Goal: Information Seeking & Learning: Learn about a topic

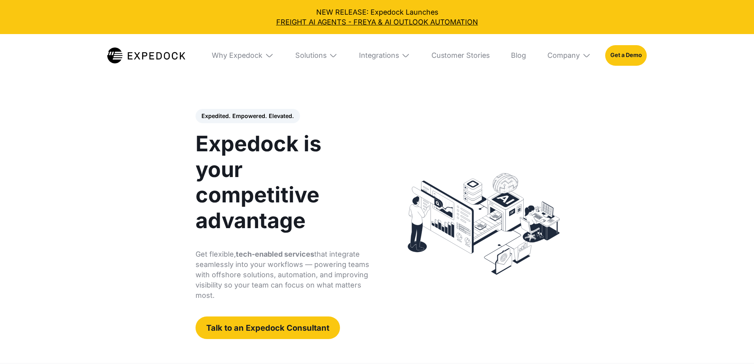
select select
click at [235, 61] on div "Why Expedock" at bounding box center [243, 55] width 76 height 43
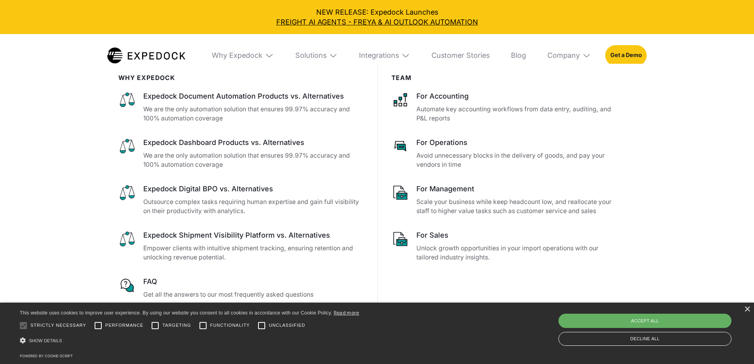
click at [612, 314] on div "Accept all" at bounding box center [644, 320] width 173 height 14
checkbox input "true"
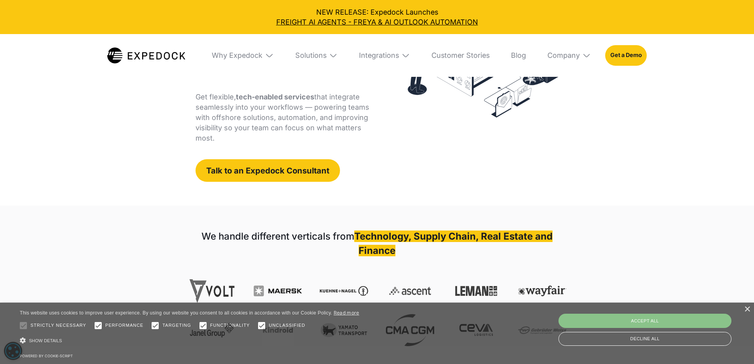
click at [613, 315] on div "Accept all" at bounding box center [644, 320] width 173 height 14
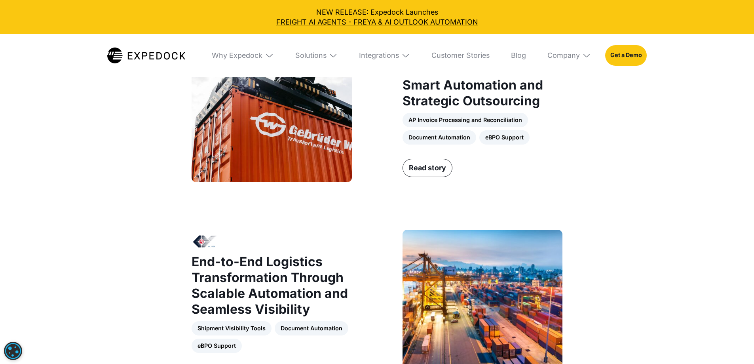
click at [256, 61] on div "Why Expedock" at bounding box center [243, 55] width 76 height 43
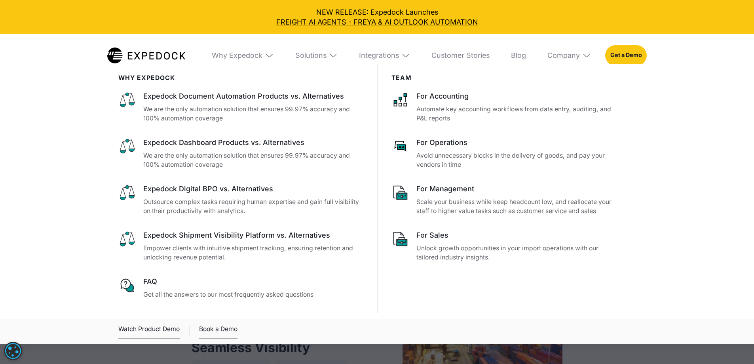
scroll to position [644, 0]
click at [478, 59] on link "Customer Stories" at bounding box center [460, 55] width 72 height 43
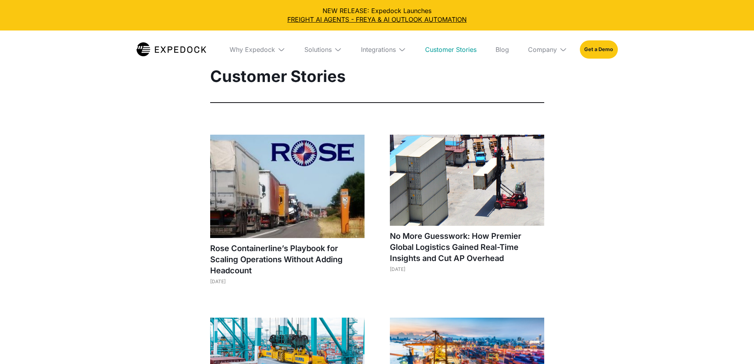
select select
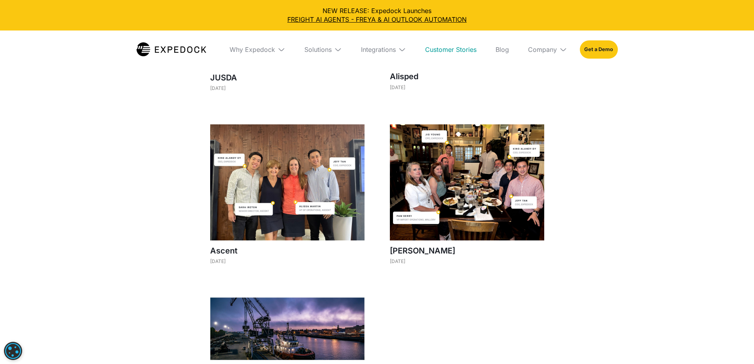
scroll to position [791, 0]
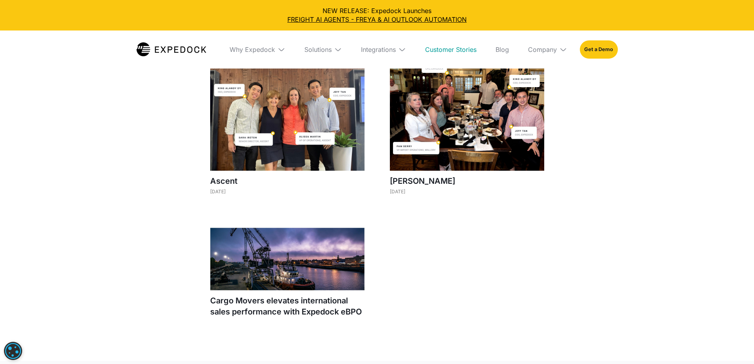
click at [268, 236] on img at bounding box center [287, 259] width 154 height 63
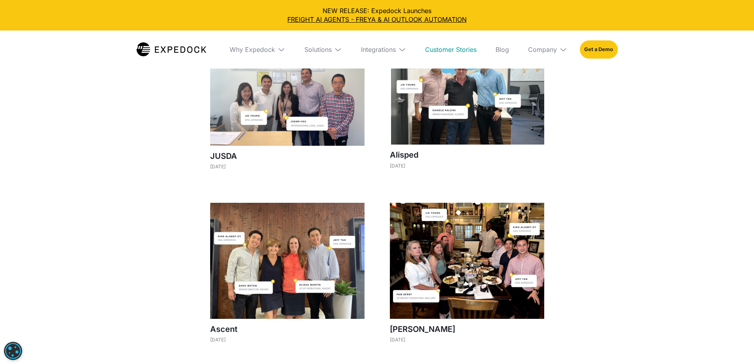
scroll to position [0, 0]
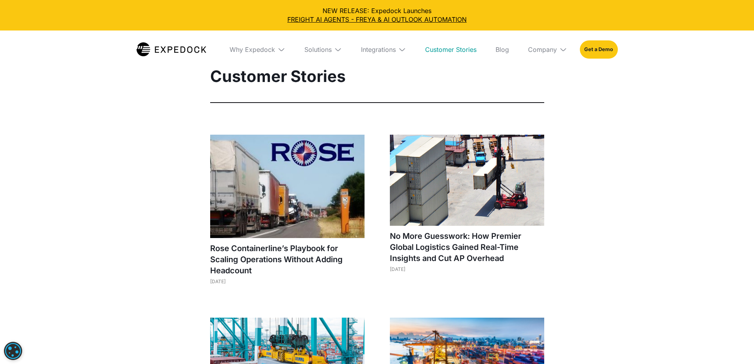
click at [450, 48] on link "Customer Stories" at bounding box center [451, 49] width 64 height 38
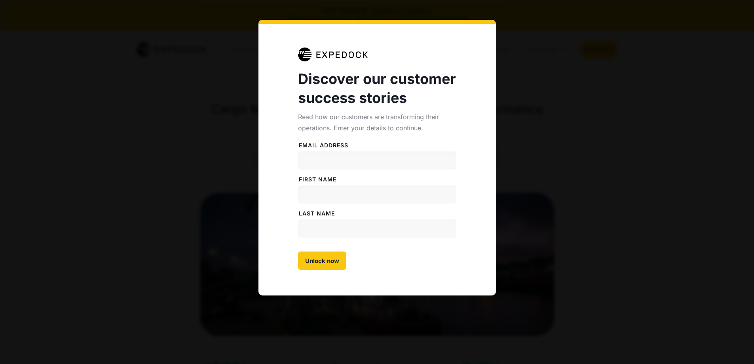
select select
click at [575, 79] on div "Discover our customer success stories Read how our customers are transforming t…" at bounding box center [377, 182] width 754 height 364
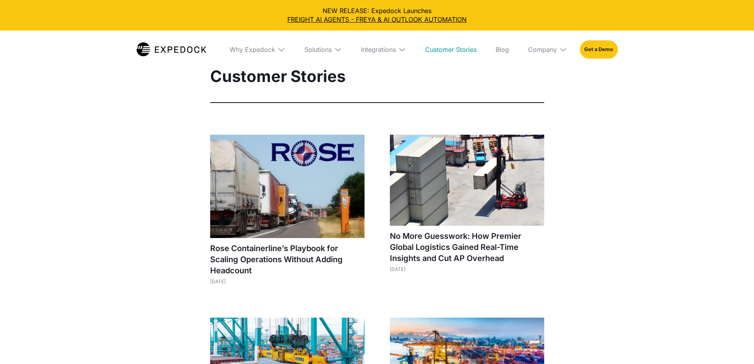
select select
click at [321, 161] on img at bounding box center [287, 186] width 154 height 103
click at [546, 49] on div "Company" at bounding box center [542, 50] width 29 height 8
click at [554, 81] on link "About Us" at bounding box center [547, 78] width 52 height 21
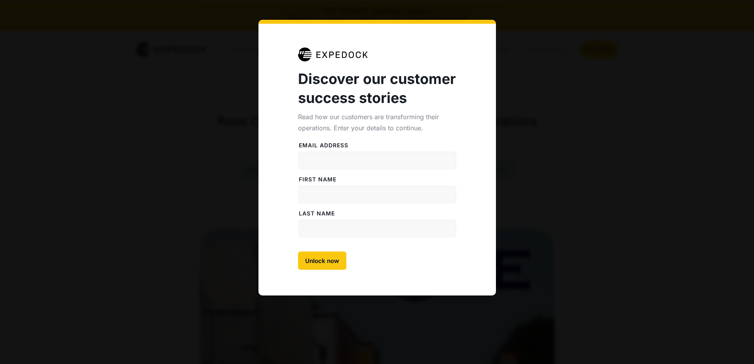
select select
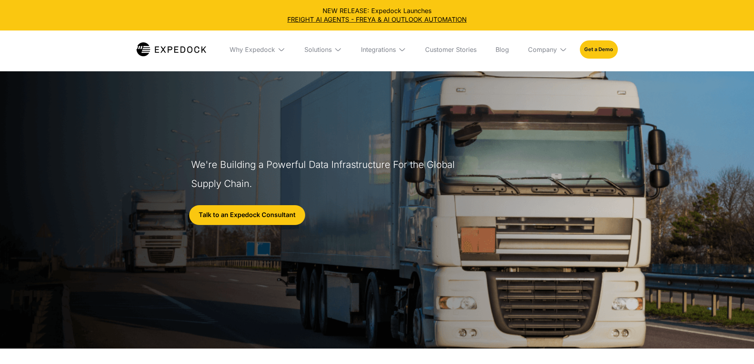
select select
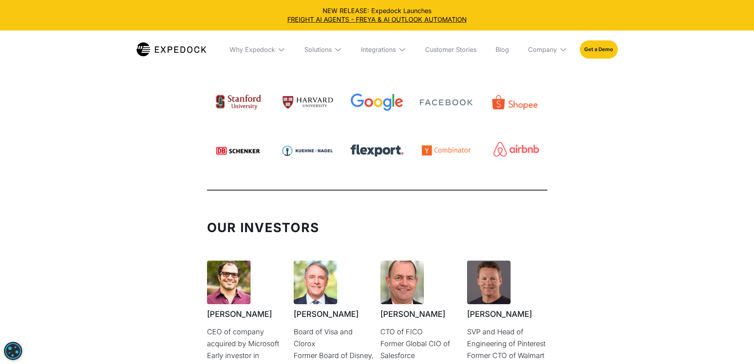
scroll to position [1939, 0]
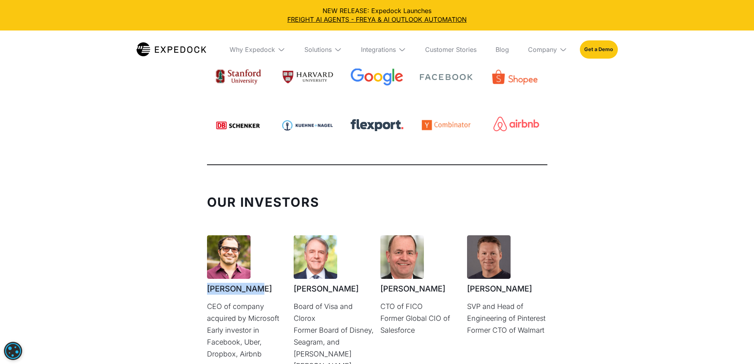
drag, startPoint x: 244, startPoint y: 307, endPoint x: 208, endPoint y: 307, distance: 36.4
click at [208, 294] on h1 "Ali Partovi" at bounding box center [247, 289] width 80 height 12
copy h1 "Ali Partovi"
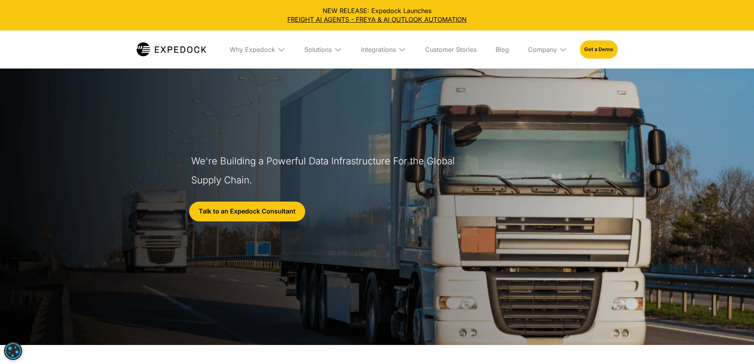
scroll to position [0, 0]
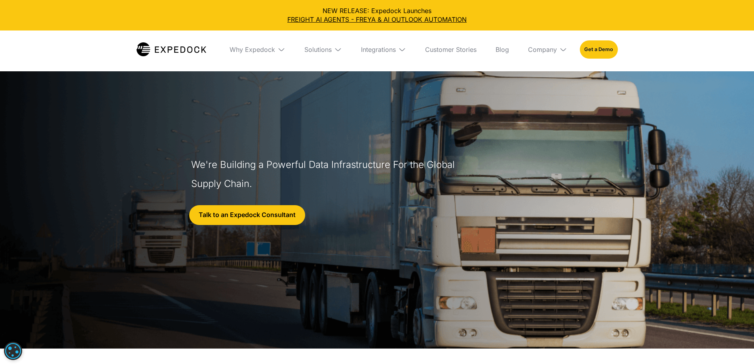
click at [322, 56] on div "Solutions" at bounding box center [323, 49] width 50 height 38
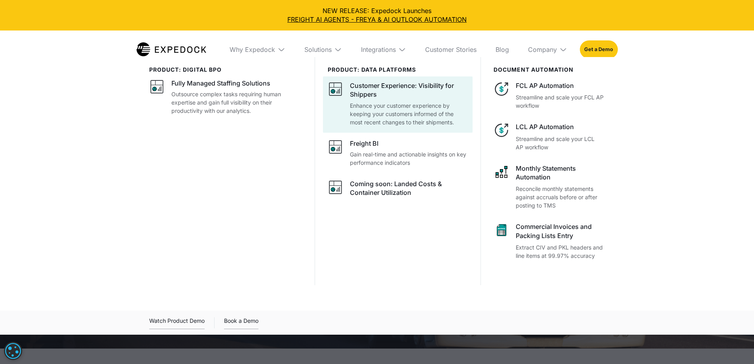
click at [427, 84] on div "Customer Experience: Visibility for Shippers" at bounding box center [409, 90] width 118 height 18
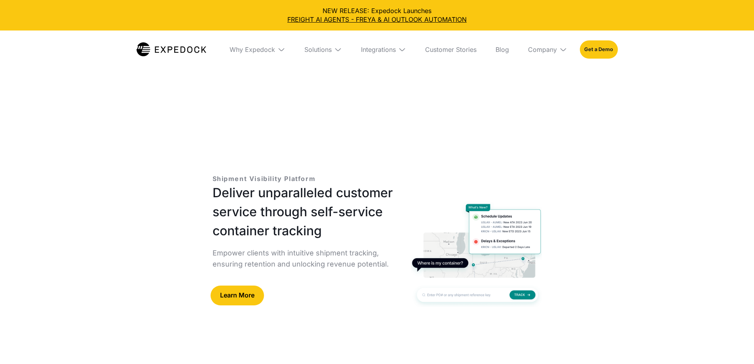
select select
click at [239, 285] on link "Learn More" at bounding box center [236, 295] width 53 height 20
click at [309, 55] on div "Solutions" at bounding box center [323, 49] width 50 height 38
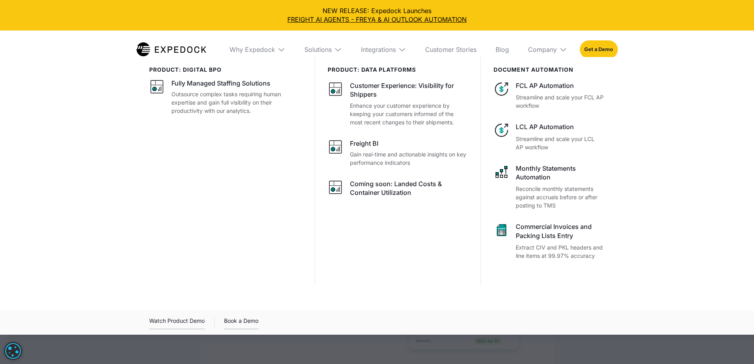
click at [410, 285] on div "PRODUCT: data platforms Customer Experience: Visibility for Shippers Enhance yo…" at bounding box center [398, 171] width 166 height 228
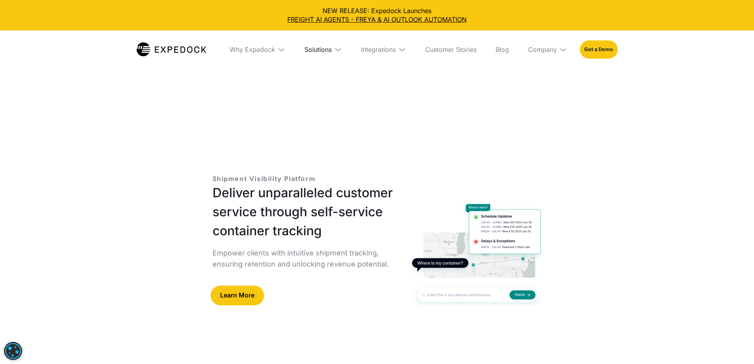
click at [322, 50] on div "Solutions" at bounding box center [317, 50] width 27 height 8
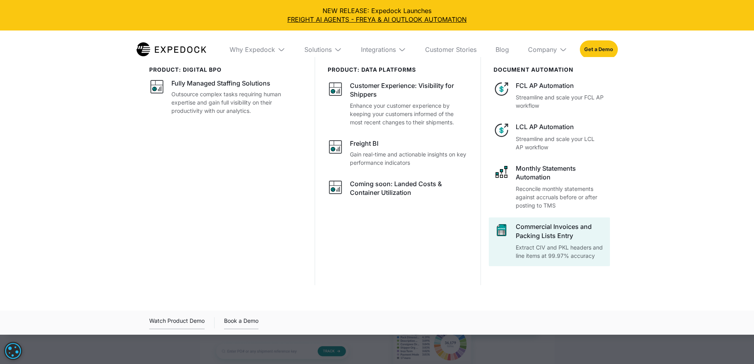
click at [552, 240] on div "Commercial Invoices and Packing Lists Entry" at bounding box center [560, 231] width 89 height 18
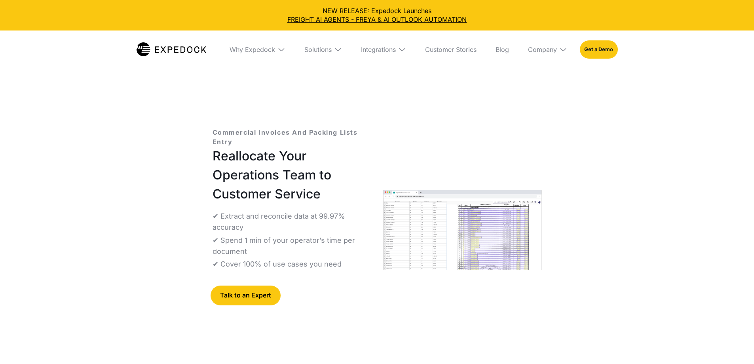
select select
click at [337, 55] on div "Solutions" at bounding box center [323, 49] width 50 height 38
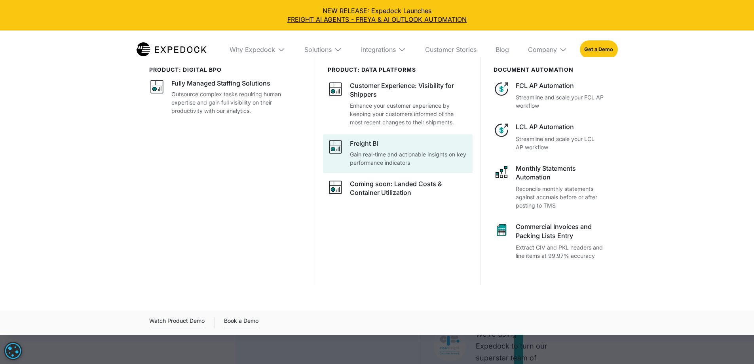
scroll to position [198, 0]
click at [371, 148] on div "Freight BI" at bounding box center [364, 143] width 28 height 9
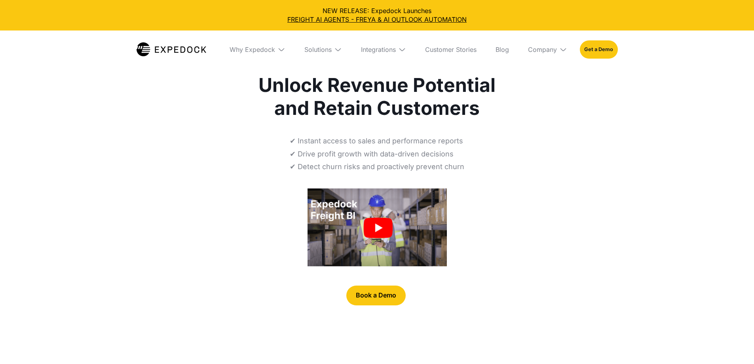
select select
click at [364, 266] on img "open lightbox" at bounding box center [376, 227] width 139 height 78
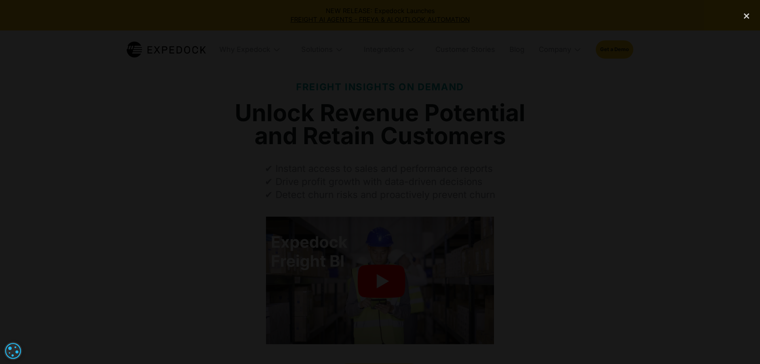
click at [135, 147] on div at bounding box center [380, 181] width 760 height 349
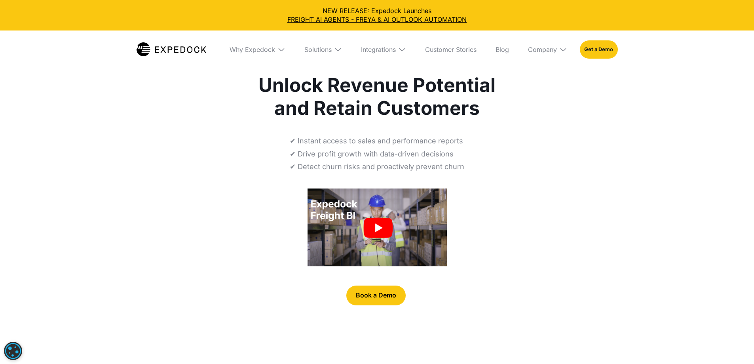
click at [376, 266] on img "open lightbox" at bounding box center [376, 227] width 139 height 78
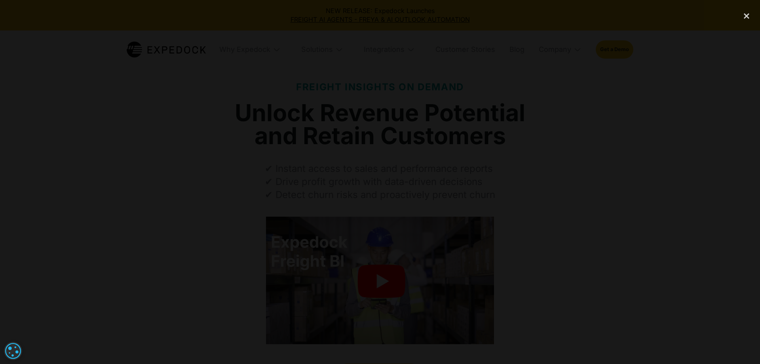
click at [377, 300] on div at bounding box center [380, 181] width 760 height 349
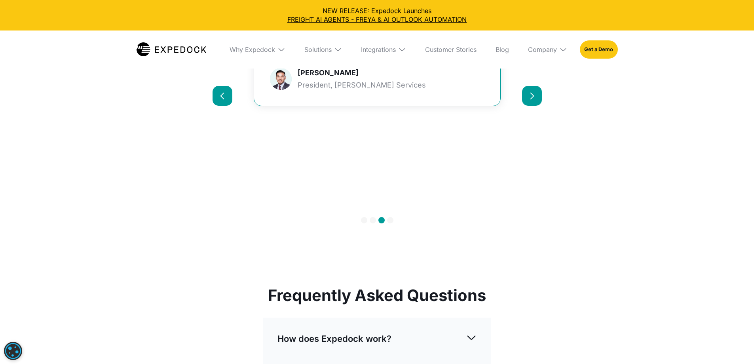
scroll to position [2097, 0]
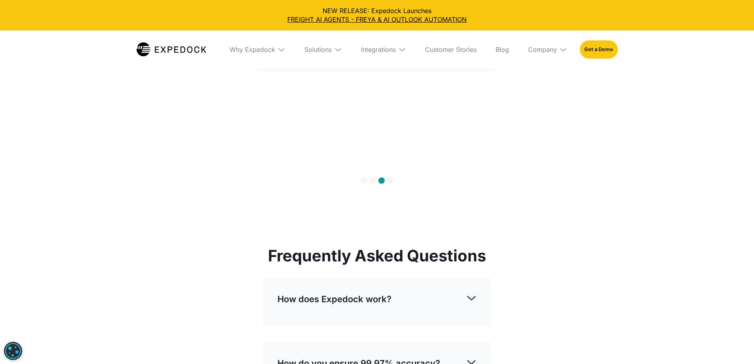
click at [391, 189] on div "carousel" at bounding box center [376, 181] width 329 height 16
click at [391, 184] on div "Show slide 4 of 4" at bounding box center [390, 180] width 6 height 6
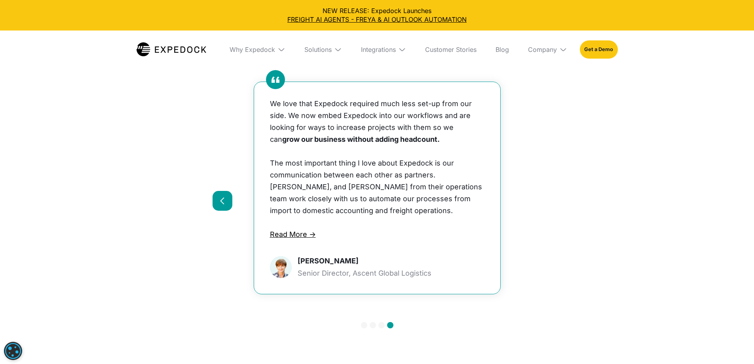
scroll to position [1939, 0]
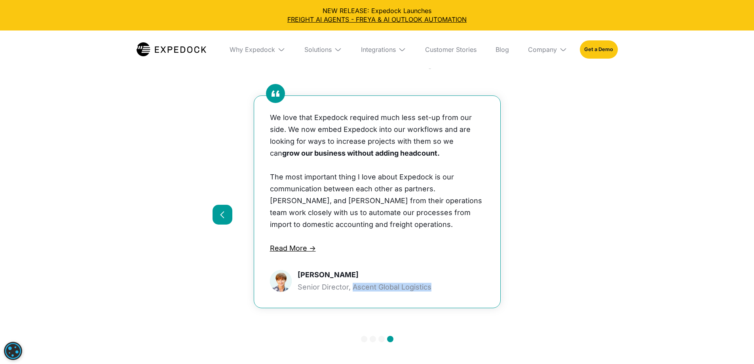
drag, startPoint x: 430, startPoint y: 301, endPoint x: 353, endPoint y: 298, distance: 78.0
click at [353, 298] on div "We love that Expedock required much less set-up from our side. We now embed Exp…" at bounding box center [377, 202] width 246 height 212
copy div "Ascent Global Logistics"
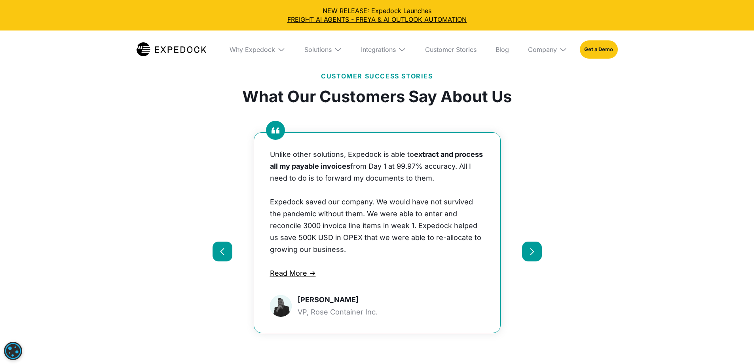
scroll to position [1899, 0]
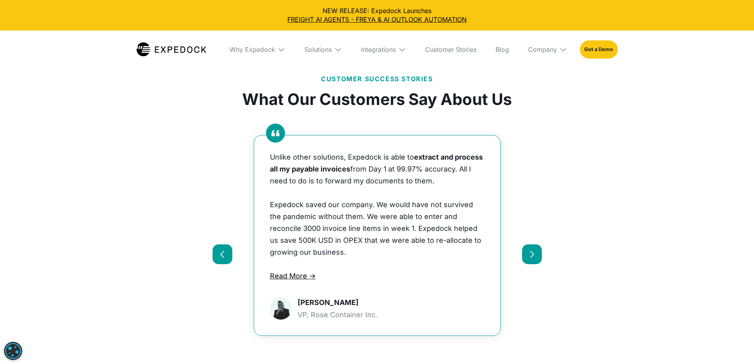
click at [386, 44] on div "Integrations" at bounding box center [384, 49] width 58 height 38
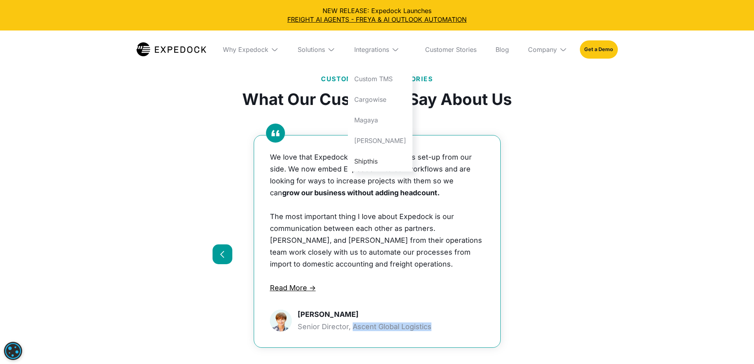
click at [383, 166] on link "Shipthis" at bounding box center [380, 161] width 64 height 21
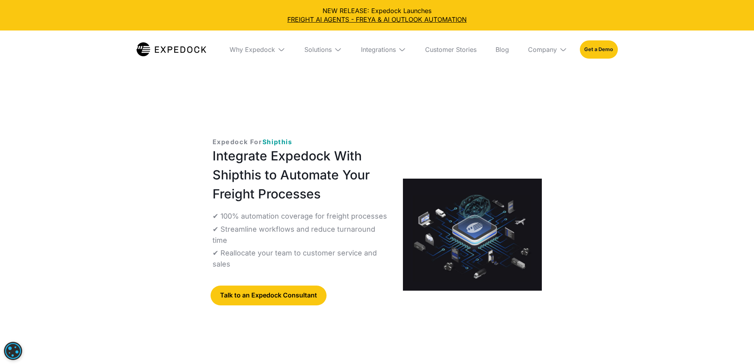
select select
click at [441, 53] on link "Customer Stories" at bounding box center [451, 49] width 64 height 38
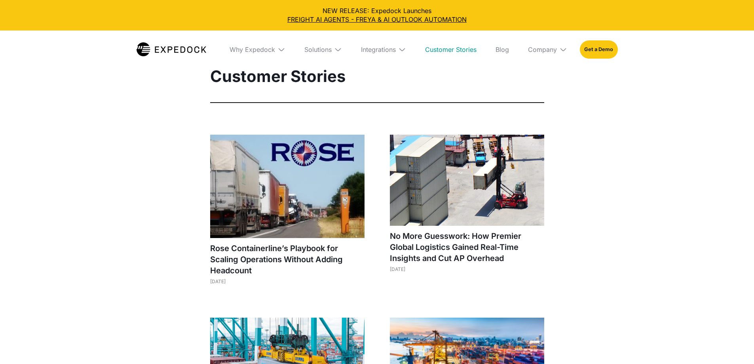
select select
click at [533, 51] on div "Company" at bounding box center [547, 49] width 52 height 38
click at [557, 89] on link "About Us" at bounding box center [547, 78] width 52 height 21
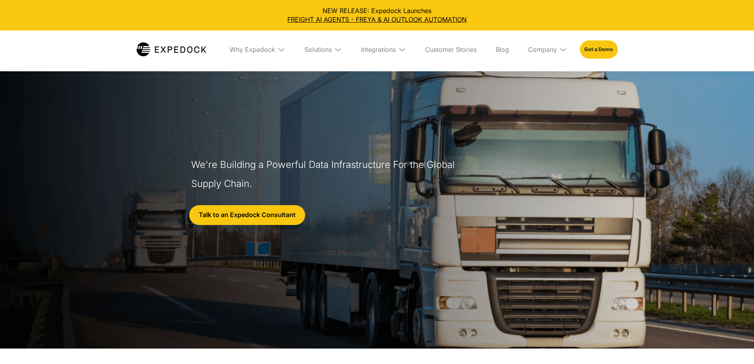
select select
click at [406, 51] on img at bounding box center [402, 50] width 8 height 8
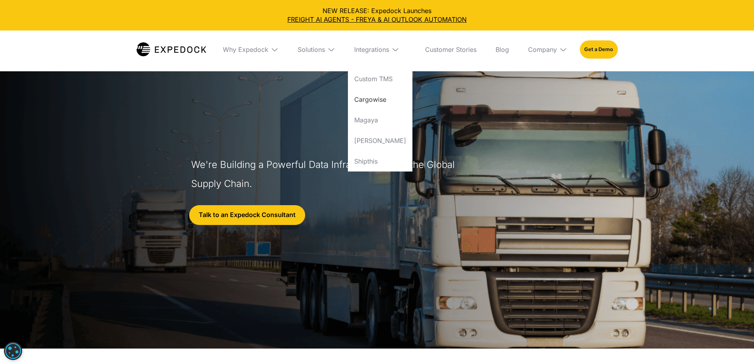
click at [398, 93] on link "Cargowise" at bounding box center [380, 99] width 64 height 21
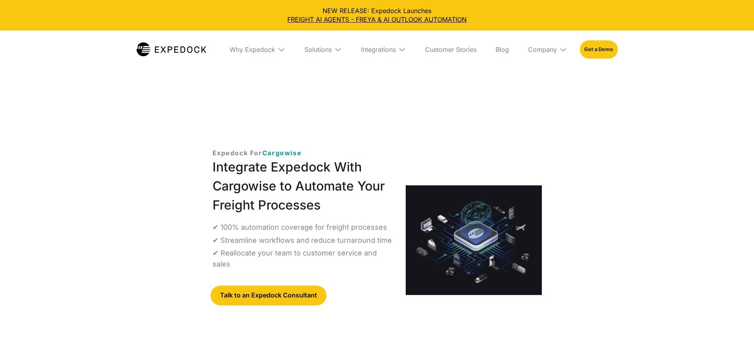
select select
click at [307, 51] on div "Solutions" at bounding box center [317, 50] width 27 height 8
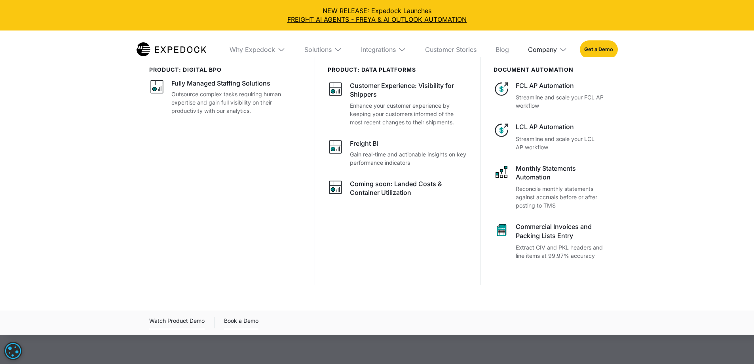
click at [557, 53] on div "Company" at bounding box center [542, 50] width 29 height 8
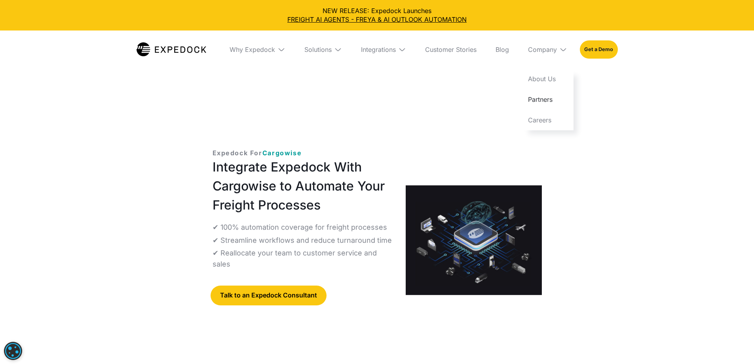
click at [567, 102] on link "Partners" at bounding box center [547, 99] width 52 height 21
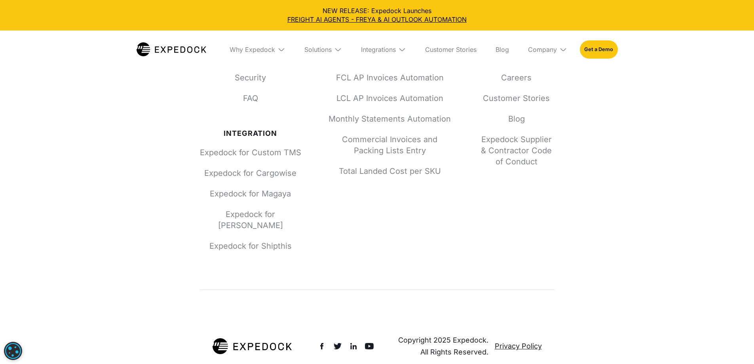
drag, startPoint x: 0, startPoint y: 0, endPoint x: 565, endPoint y: 103, distance: 574.4
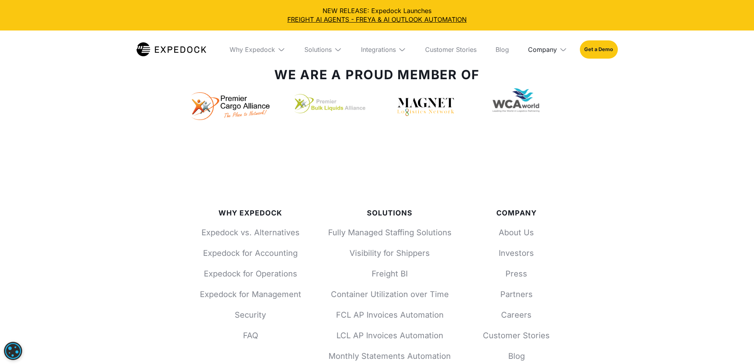
click at [557, 46] on div "Company" at bounding box center [542, 50] width 29 height 8
click at [564, 83] on link "About Us" at bounding box center [547, 78] width 52 height 21
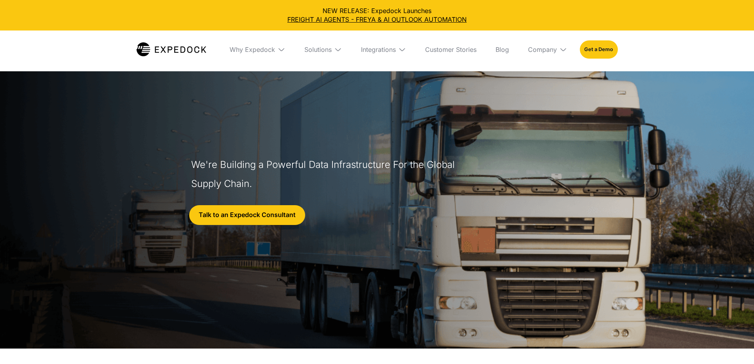
select select
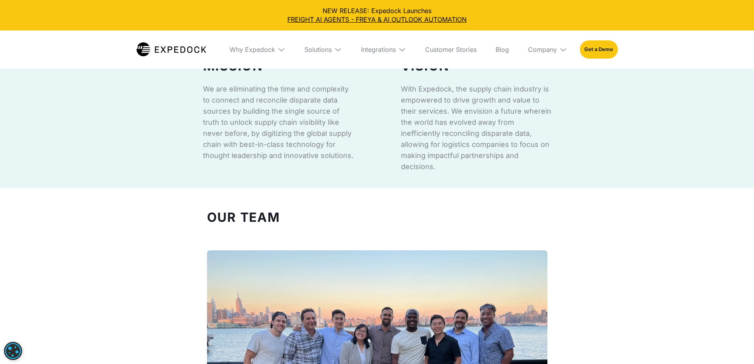
scroll to position [475, 0]
